Goal: Information Seeking & Learning: Compare options

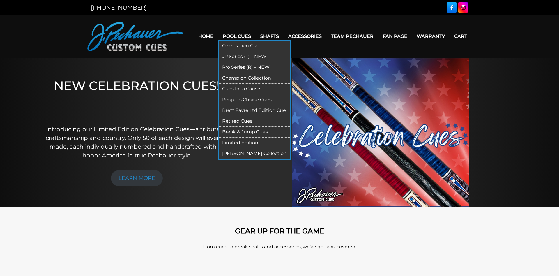
click at [236, 153] on link "[PERSON_NAME] Collection" at bounding box center [255, 153] width 72 height 11
click at [233, 56] on link "JP Series (T) – NEW" at bounding box center [255, 56] width 72 height 11
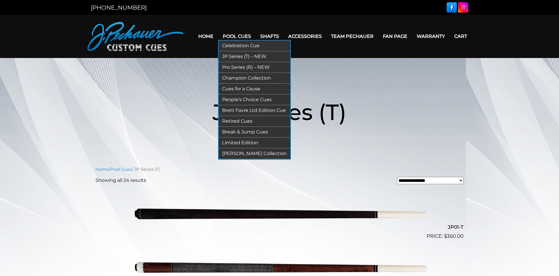
click at [224, 66] on link "Pro Series (R) – NEW" at bounding box center [255, 67] width 72 height 11
click at [234, 79] on link "Champion Collection" at bounding box center [255, 78] width 72 height 11
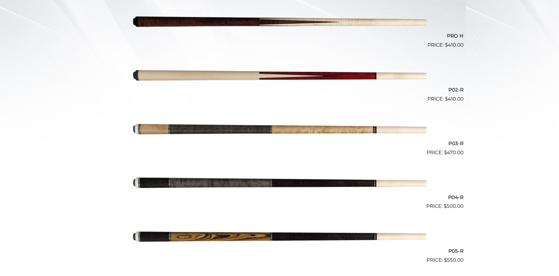
scroll to position [149, 0]
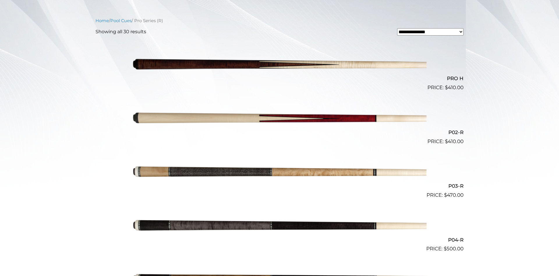
click at [274, 63] on img at bounding box center [280, 64] width 294 height 49
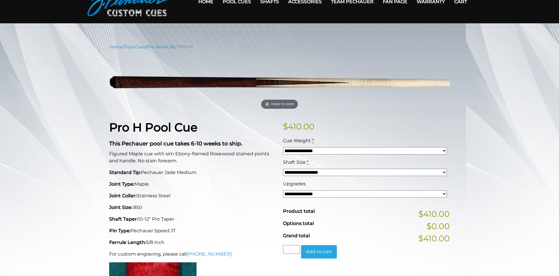
scroll to position [89, 0]
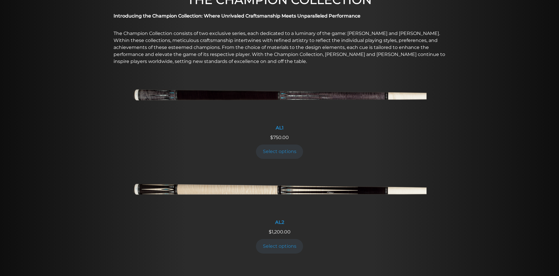
scroll to position [172, 0]
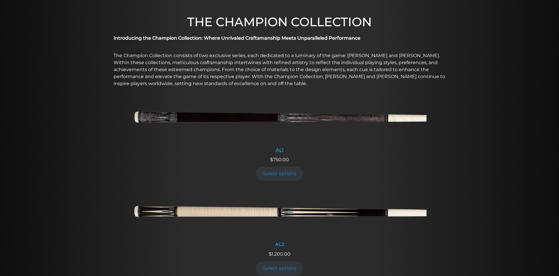
click at [297, 118] on img at bounding box center [280, 119] width 294 height 49
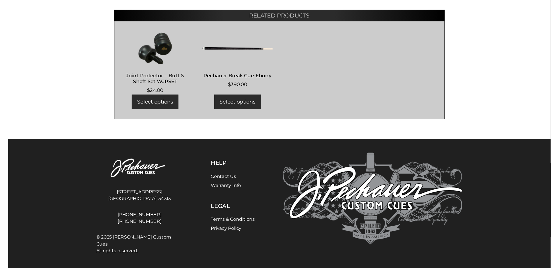
scroll to position [370, 0]
